Goal: Find specific page/section: Find specific page/section

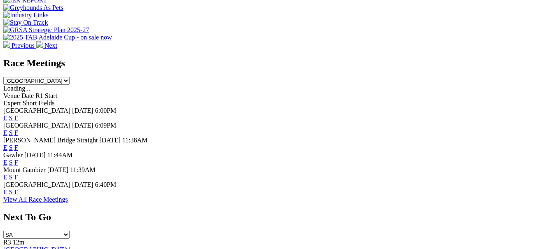
scroll to position [288, 0]
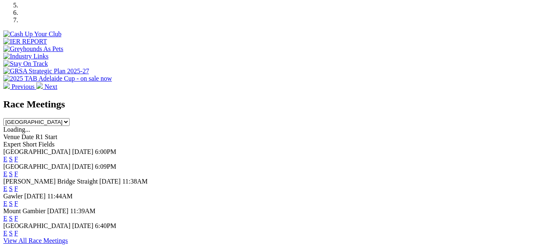
click at [18, 156] on link "F" at bounding box center [16, 159] width 4 height 7
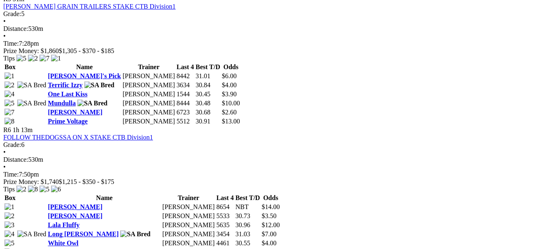
scroll to position [948, 0]
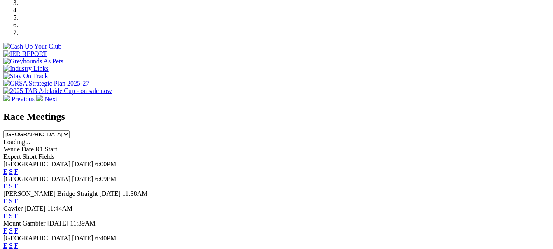
scroll to position [288, 0]
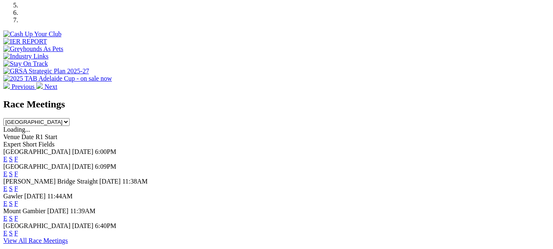
click at [18, 200] on link "F" at bounding box center [16, 203] width 4 height 7
